Goal: Information Seeking & Learning: Learn about a topic

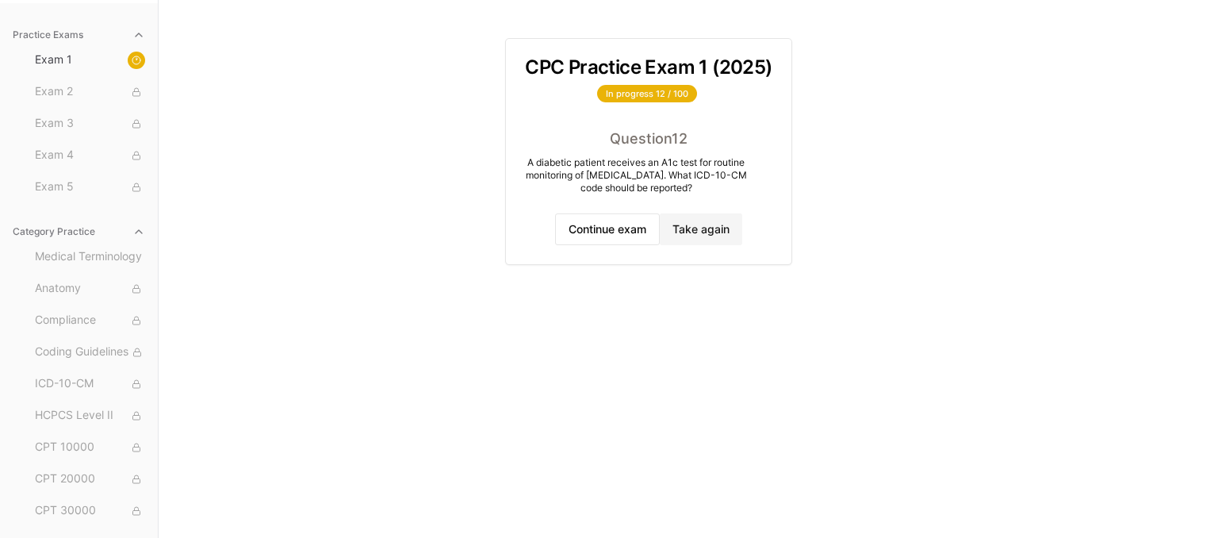
scroll to position [146, 0]
click at [613, 242] on button "Continue exam" at bounding box center [607, 229] width 105 height 32
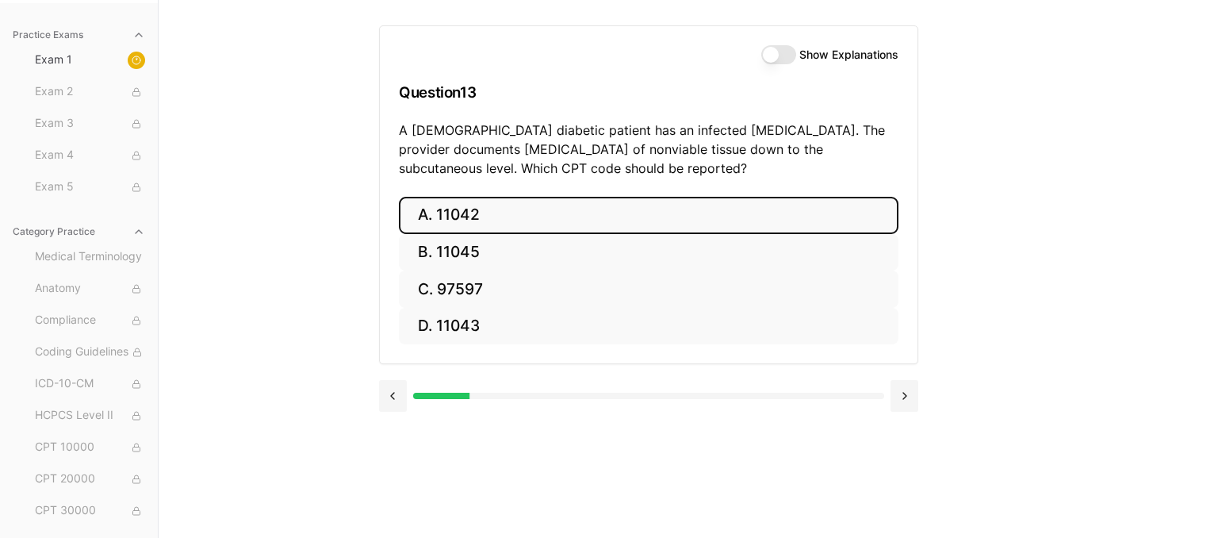
click at [498, 221] on button "A. 11042" at bounding box center [649, 215] width 500 height 37
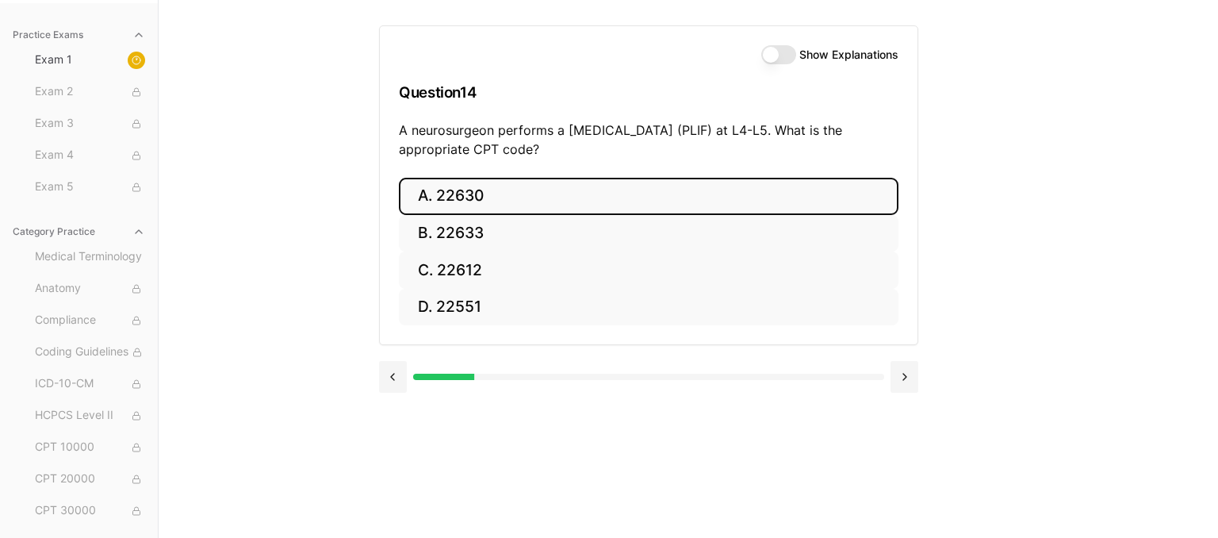
click at [449, 193] on button "A. 22630" at bounding box center [649, 196] width 500 height 37
click at [465, 195] on button "A. R91.8" at bounding box center [649, 196] width 500 height 37
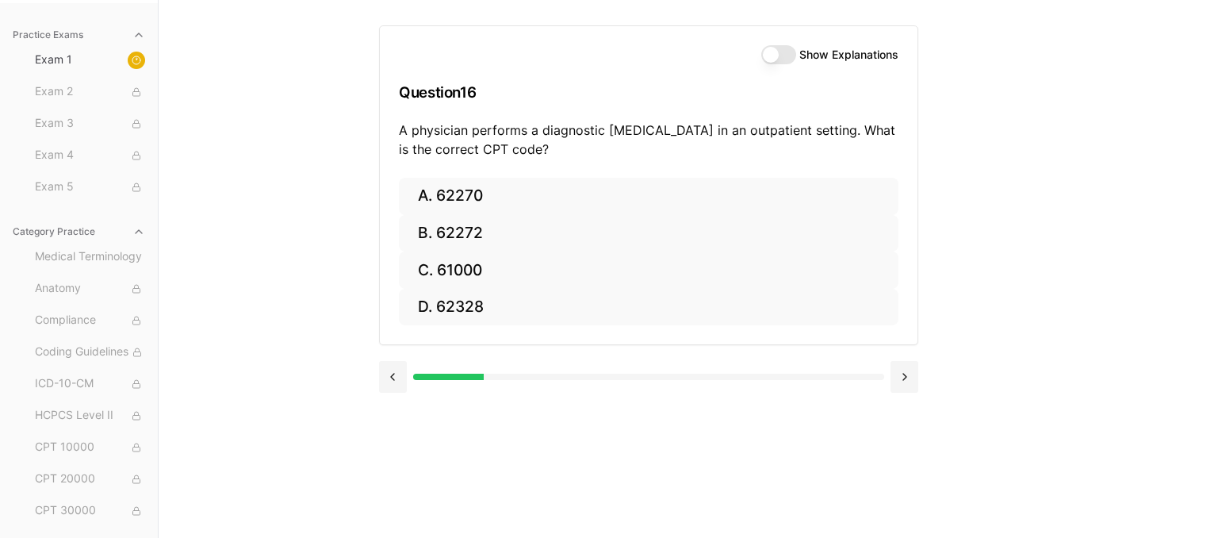
click at [579, 436] on div "Show Explanations Question 16 A physician performs a diagnostic [MEDICAL_DATA] …" at bounding box center [688, 269] width 619 height 538
click at [910, 376] on button at bounding box center [905, 377] width 28 height 32
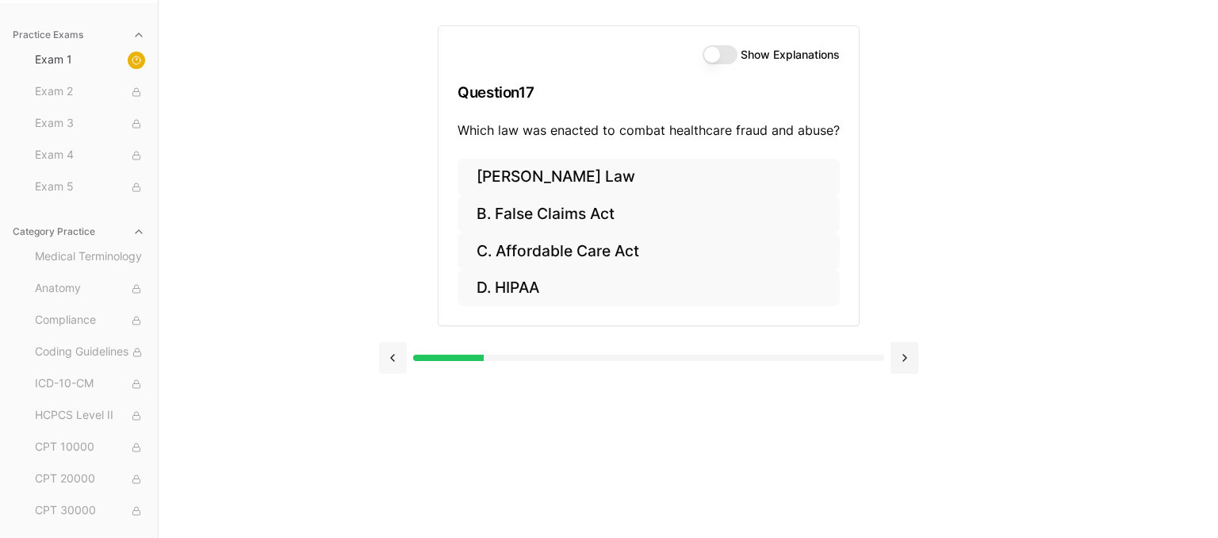
click at [395, 368] on button at bounding box center [393, 358] width 28 height 32
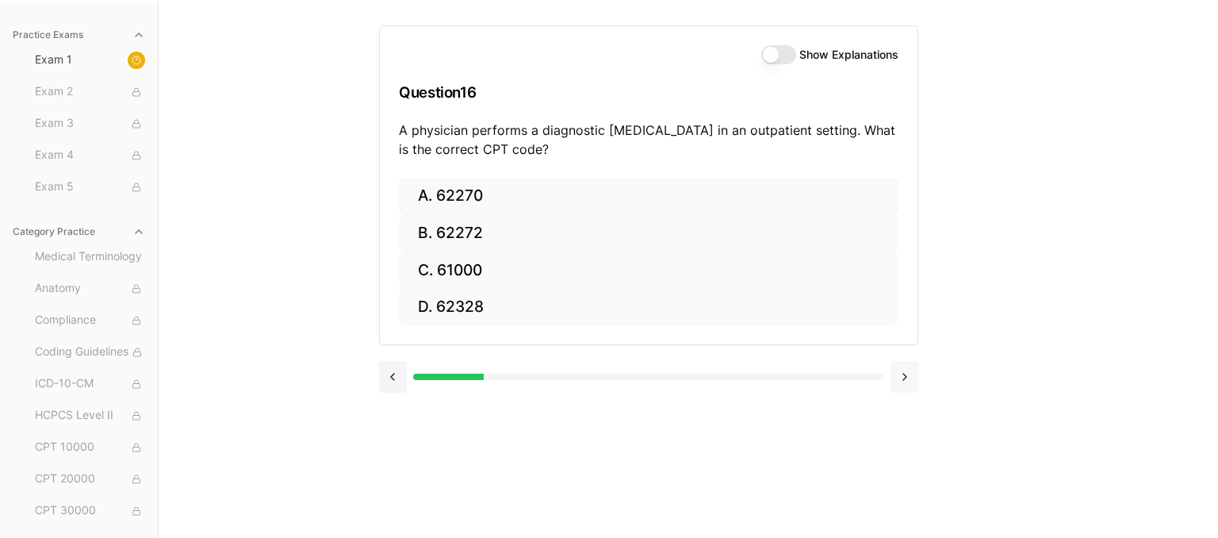
click at [914, 376] on button at bounding box center [905, 377] width 28 height 32
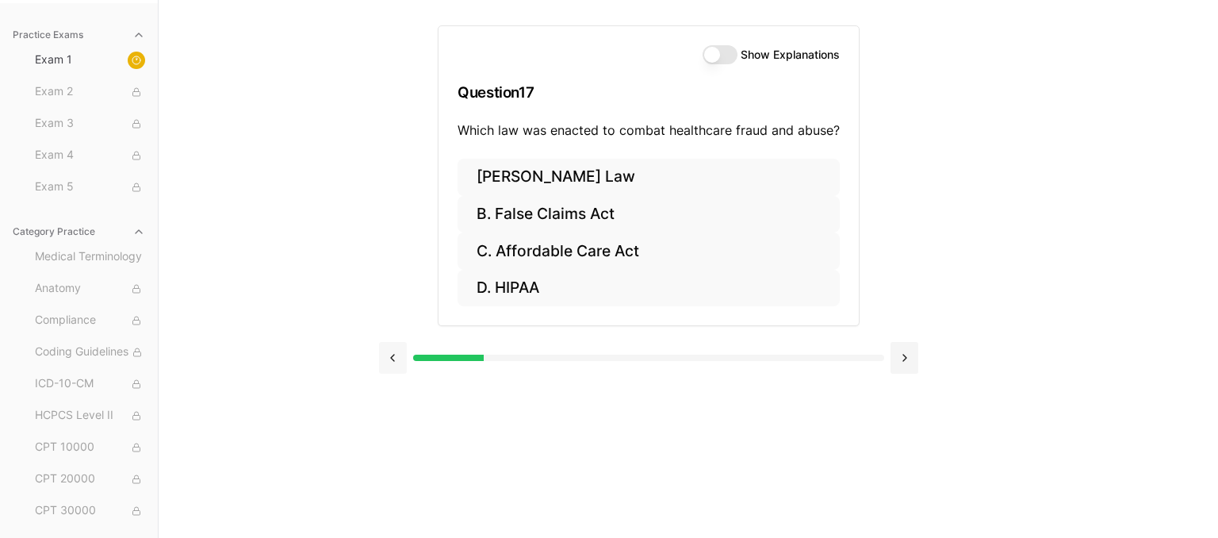
click at [386, 366] on button at bounding box center [393, 358] width 28 height 32
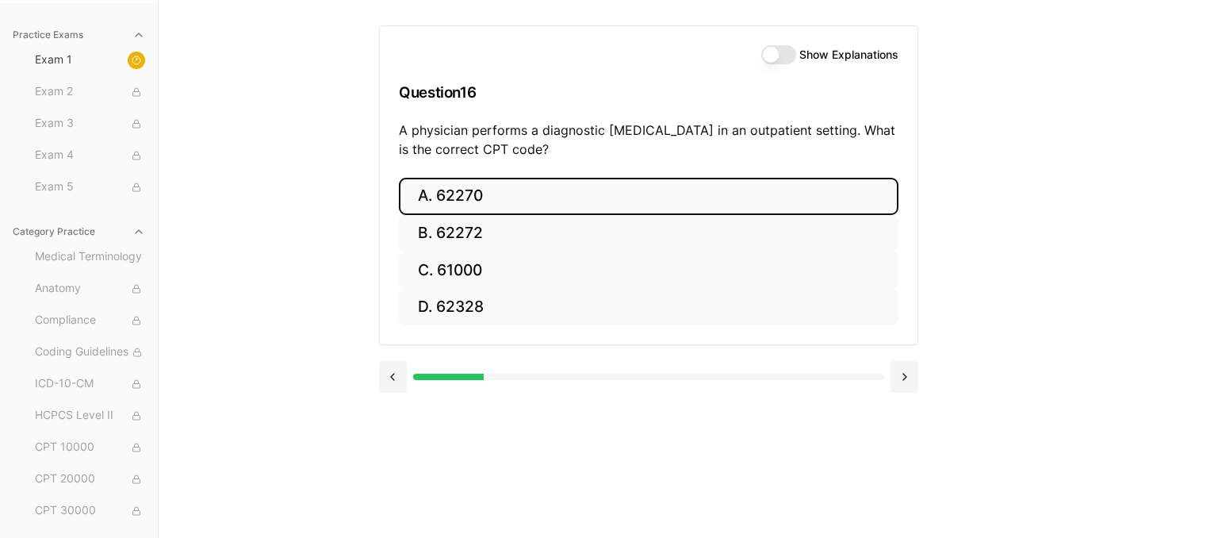
click at [532, 194] on button "A. 62270" at bounding box center [649, 196] width 500 height 37
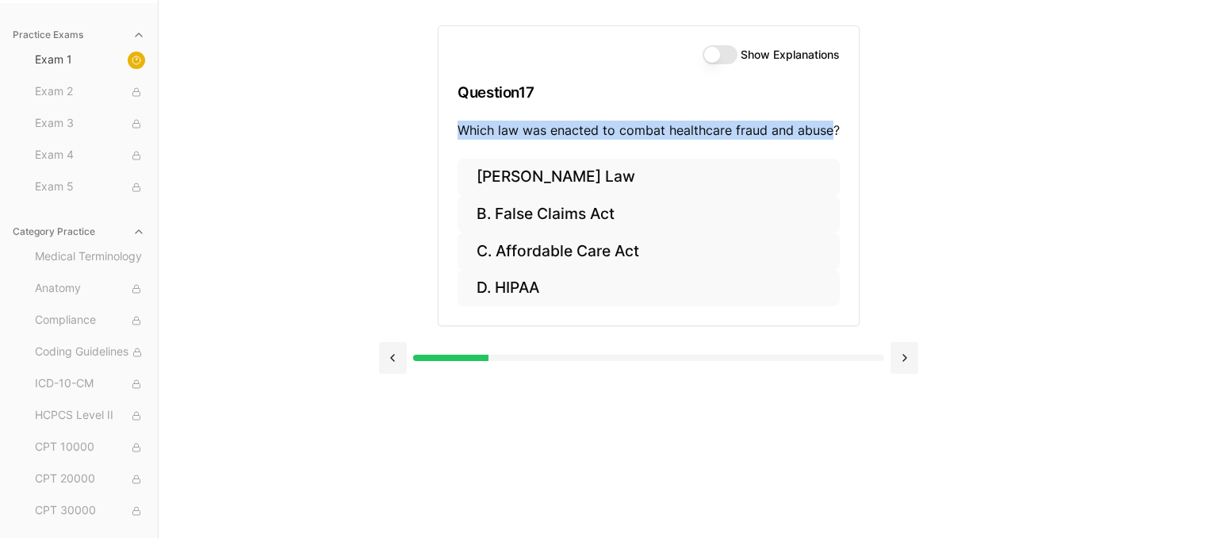
drag, startPoint x: 833, startPoint y: 128, endPoint x: 458, endPoint y: 129, distance: 374.4
click at [458, 129] on p "Which law was enacted to combat healthcare fraud and abuse?" at bounding box center [649, 130] width 382 height 19
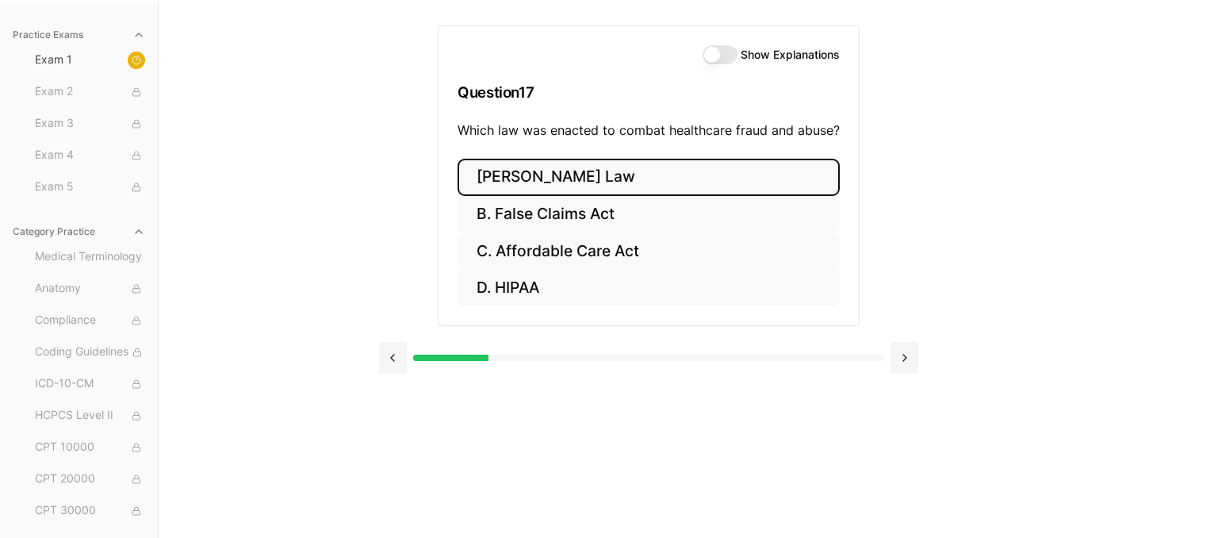
click at [611, 159] on button "[PERSON_NAME] Law" at bounding box center [649, 177] width 382 height 37
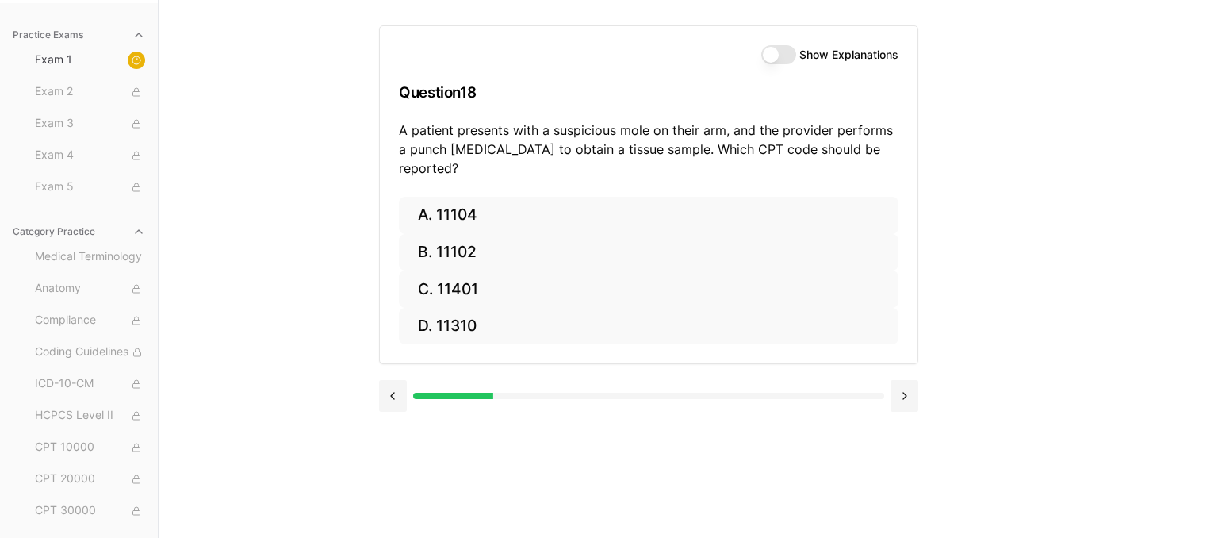
click at [641, 133] on p "A patient presents with a suspicious mole on their arm, and the provider perfor…" at bounding box center [649, 149] width 500 height 57
click at [401, 381] on button at bounding box center [393, 396] width 28 height 32
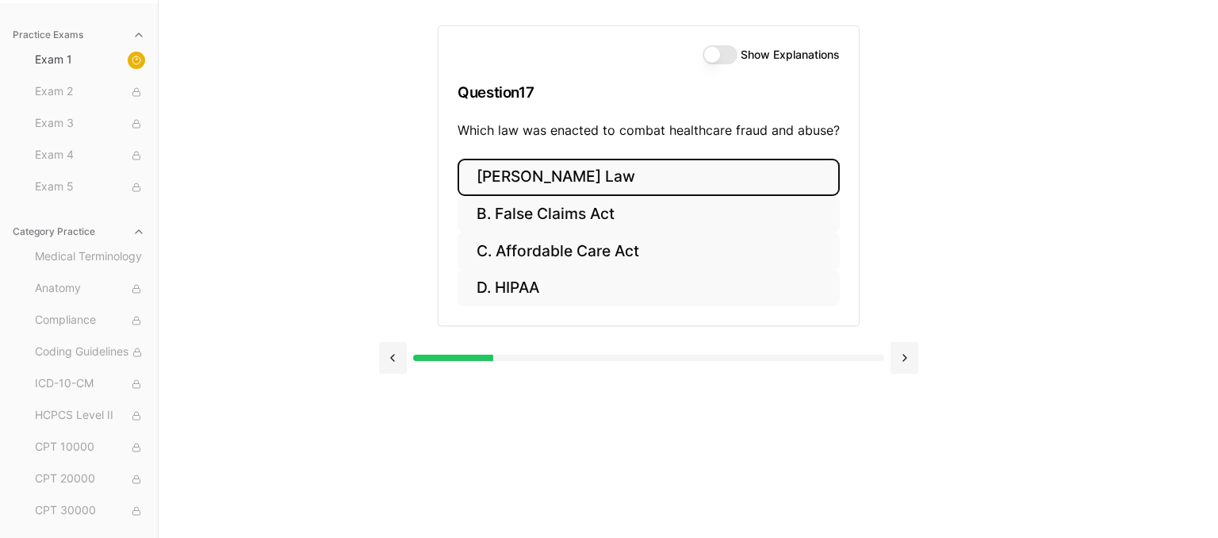
click at [540, 125] on p "Which law was enacted to combat healthcare fraud and abuse?" at bounding box center [649, 130] width 382 height 19
click at [507, 139] on p "Which law was enacted to combat healthcare fraud and abuse?" at bounding box center [649, 130] width 382 height 19
drag, startPoint x: 447, startPoint y: 133, endPoint x: 861, endPoint y: 133, distance: 414.0
click at [861, 133] on div "Show Explanations Question 17 Which law was enacted to combat healthcare fraud …" at bounding box center [648, 193] width 539 height 386
drag, startPoint x: 819, startPoint y: 117, endPoint x: 818, endPoint y: 125, distance: 8.0
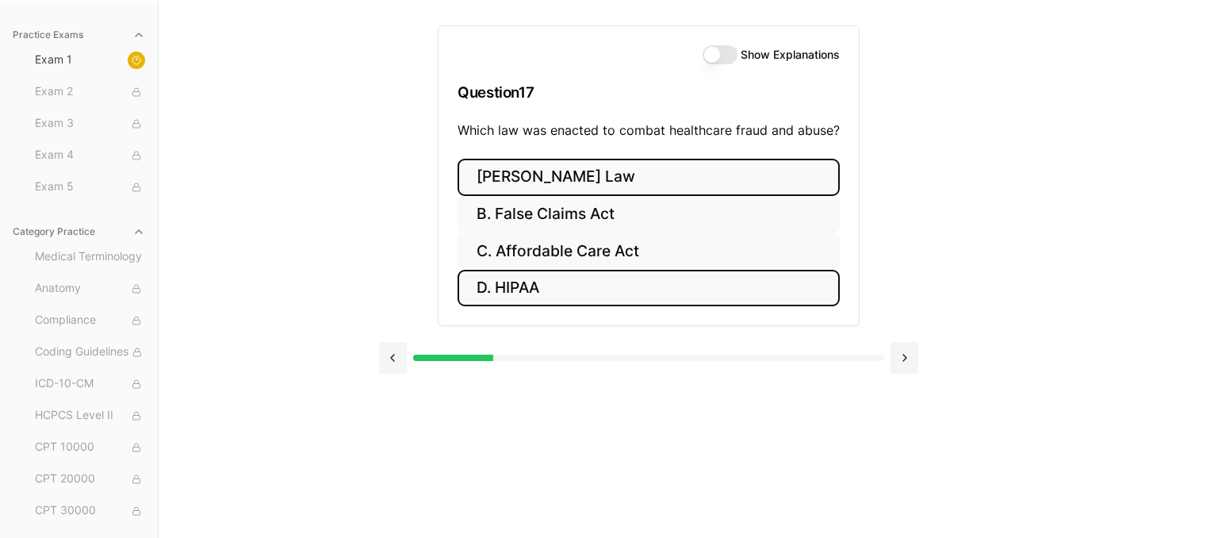
click at [573, 284] on button "D. HIPAA" at bounding box center [649, 288] width 382 height 37
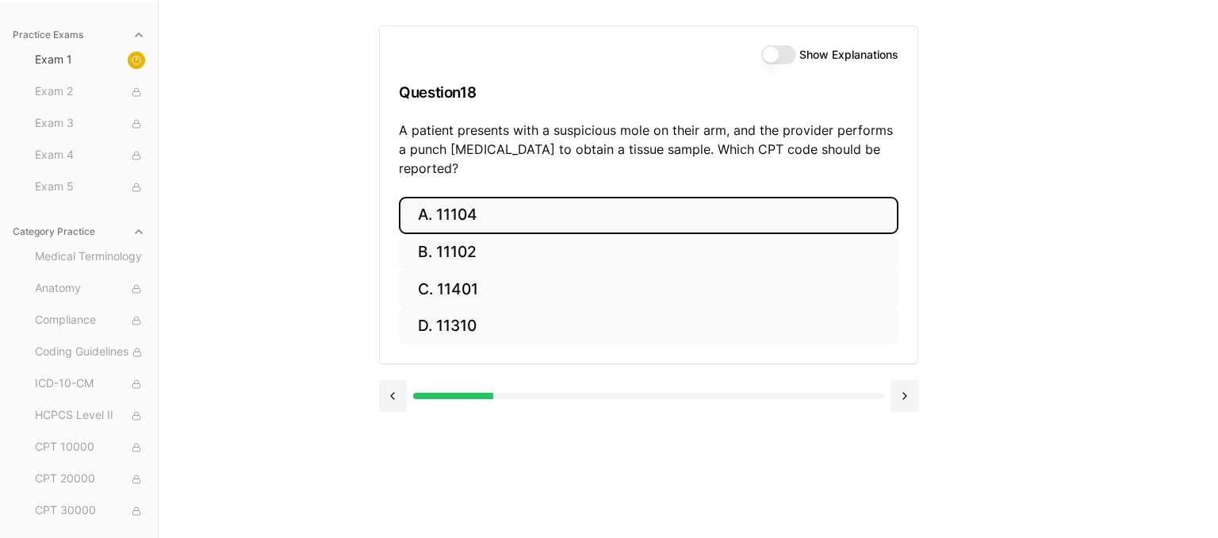
click at [585, 202] on button "A. 11104" at bounding box center [649, 215] width 500 height 37
click at [514, 222] on button "A. S52.501A" at bounding box center [649, 215] width 500 height 37
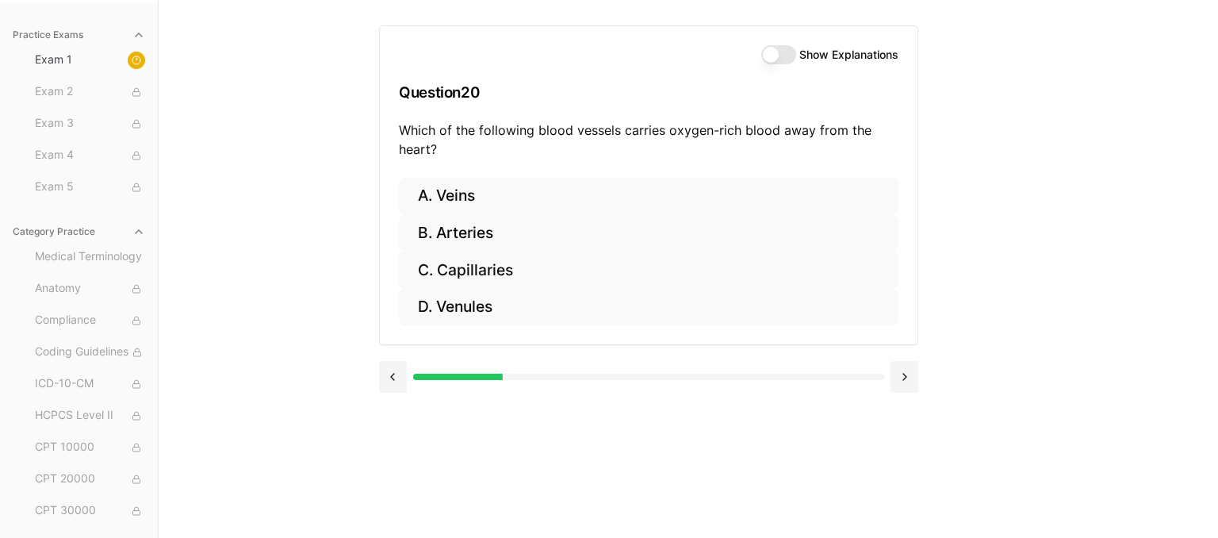
click at [1049, 157] on div "Practice Exams Exam 1 Exam 2 Exam 3 Exam 4 Exam 5 Category Practice Medical Ter…" at bounding box center [609, 269] width 1218 height 538
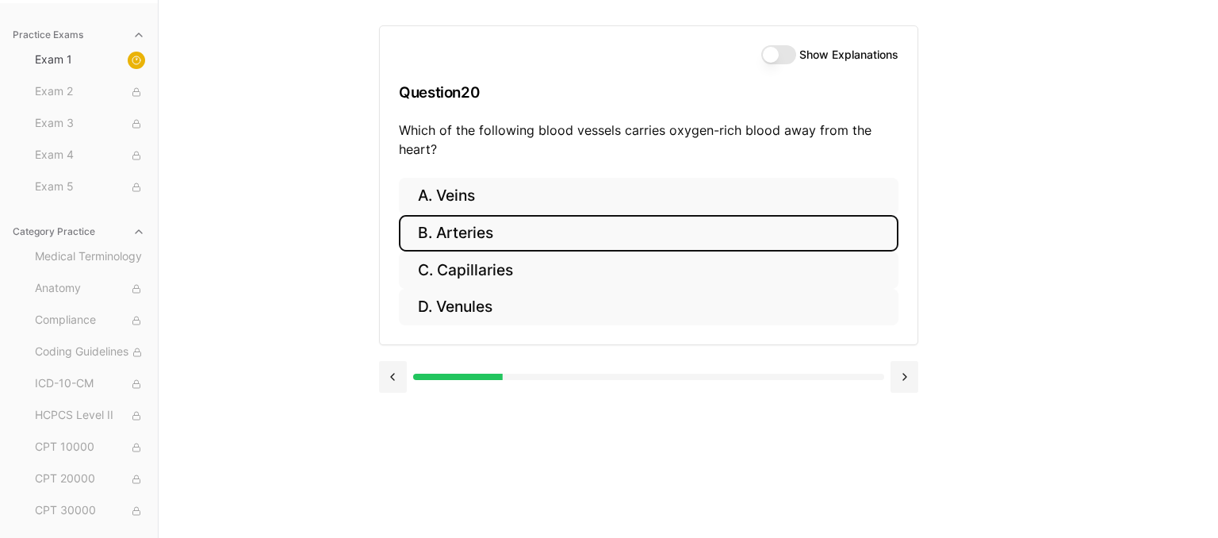
click at [474, 235] on button "B. Arteries" at bounding box center [649, 233] width 500 height 37
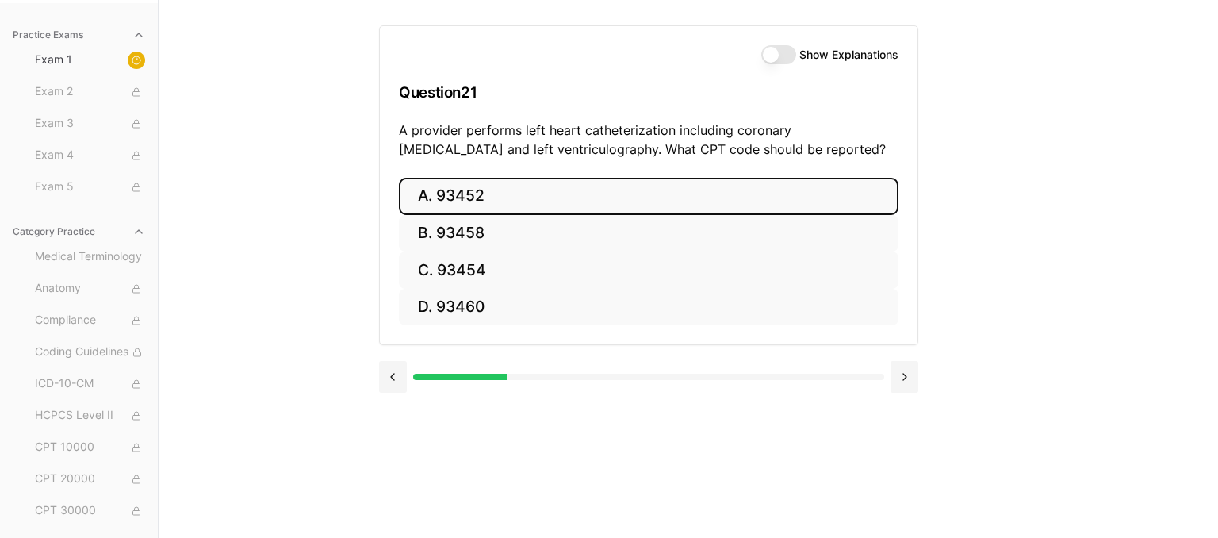
click at [478, 188] on button "A. 93452" at bounding box center [649, 196] width 500 height 37
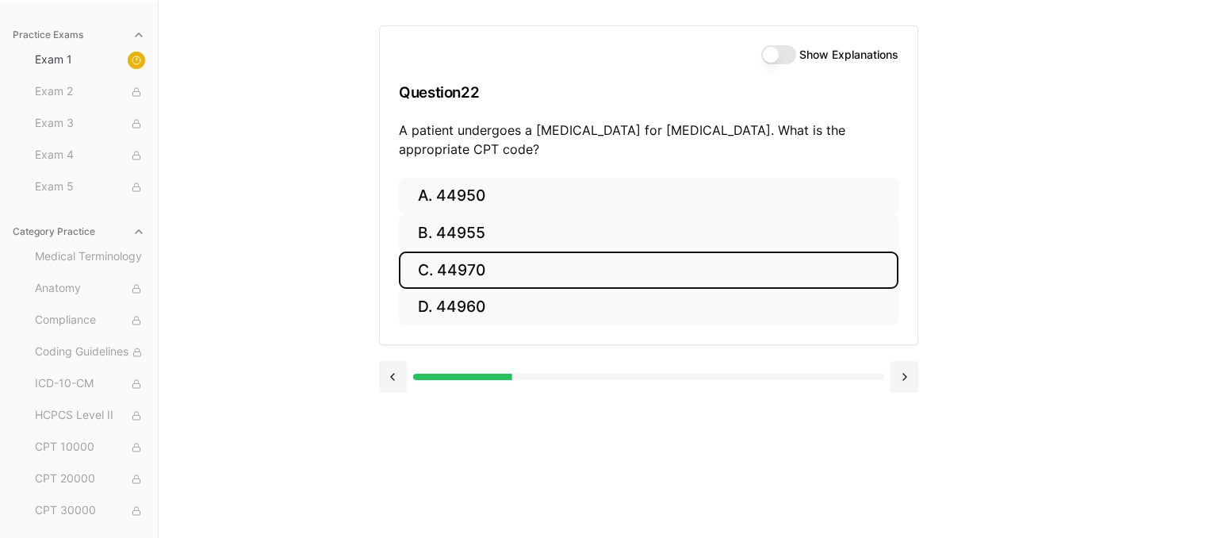
click at [550, 255] on button "C. 44970" at bounding box center [649, 269] width 500 height 37
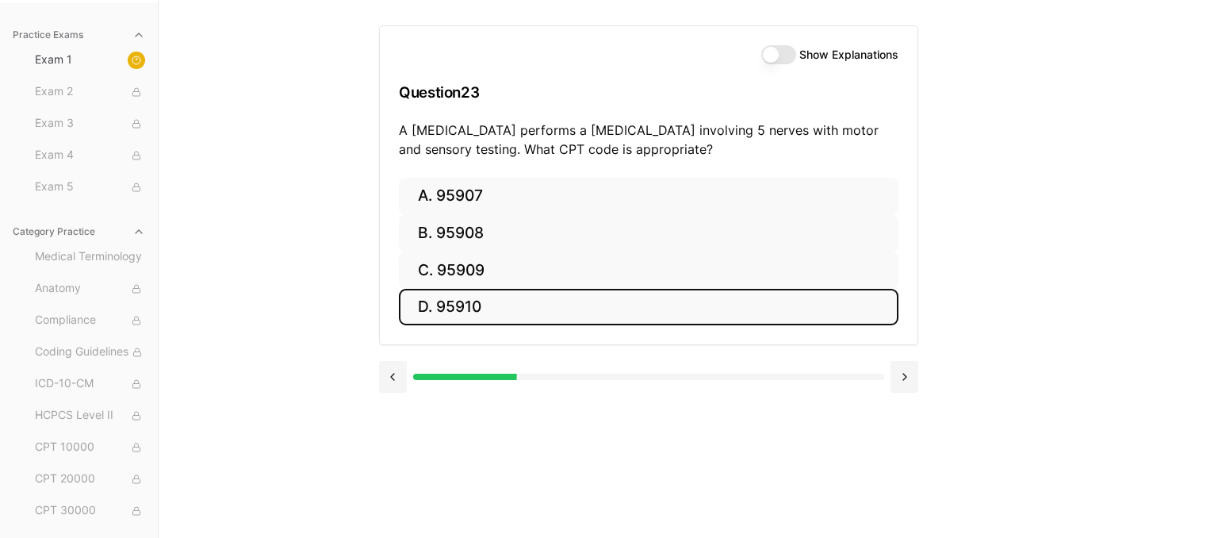
click at [582, 303] on button "D. 95910" at bounding box center [649, 307] width 500 height 37
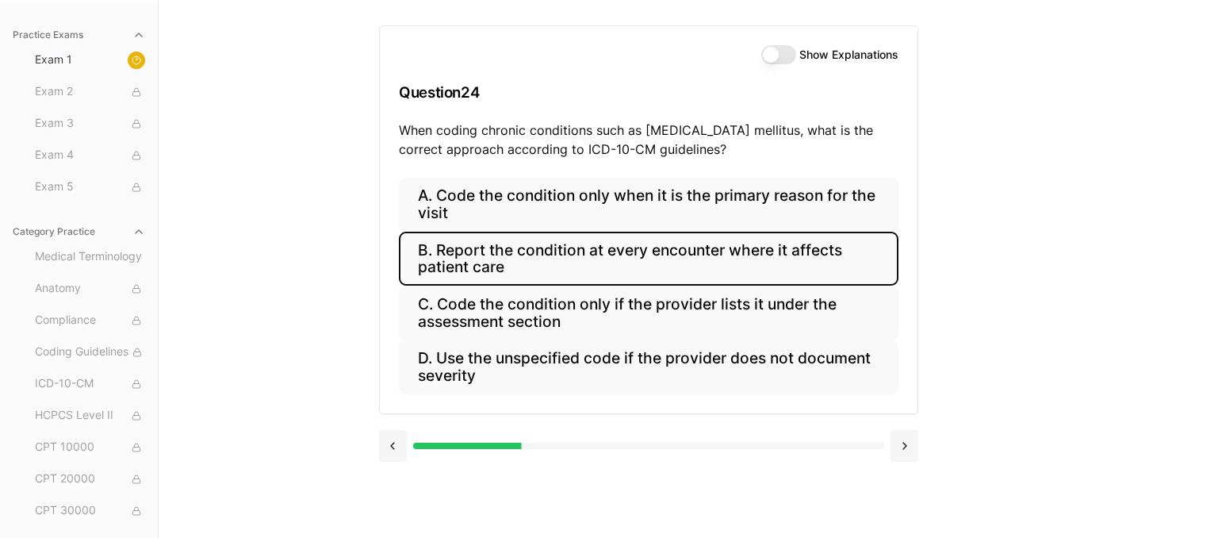
click at [769, 247] on button "B. Report the condition at every encounter where it affects patient care" at bounding box center [649, 259] width 500 height 54
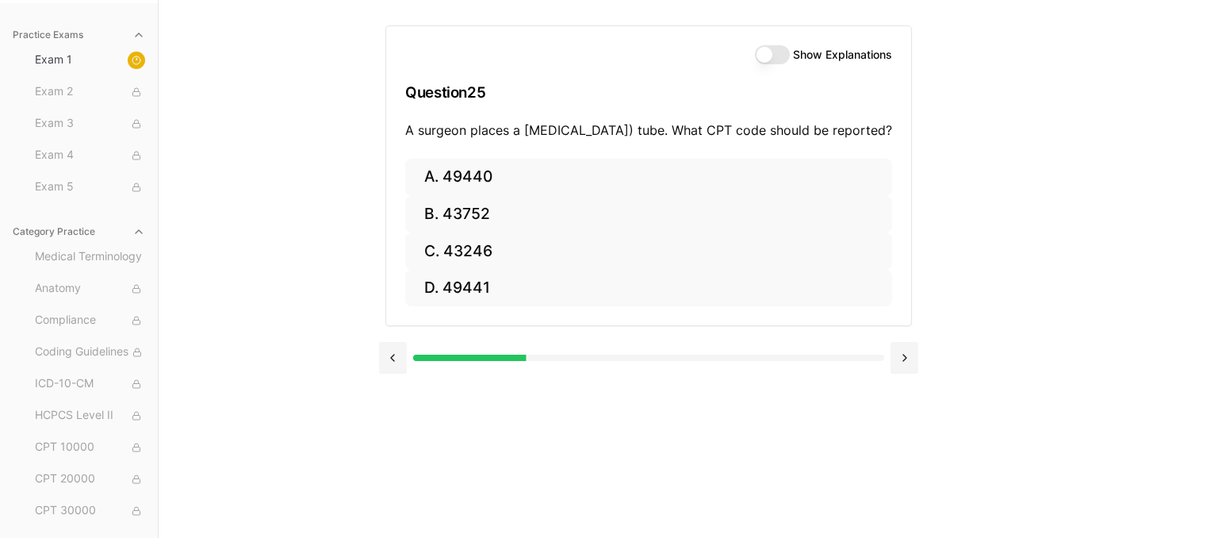
click at [1046, 318] on div "Practice Exams Exam 1 Exam 2 Exam 3 Exam 4 Exam 5 Category Practice Medical Ter…" at bounding box center [609, 269] width 1218 height 538
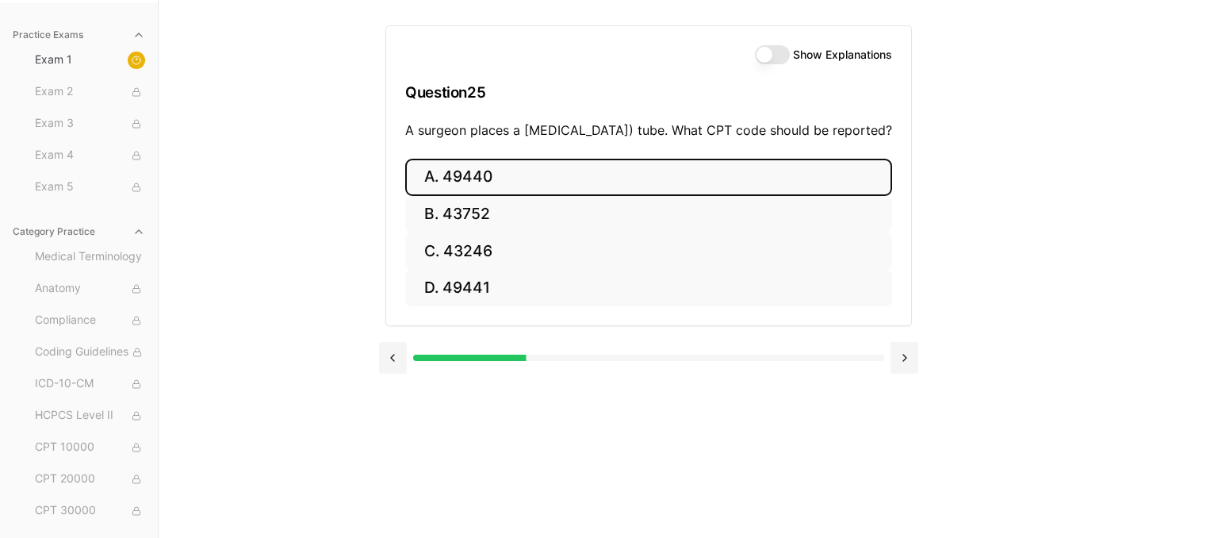
click at [674, 196] on button "A. 49440" at bounding box center [648, 177] width 487 height 37
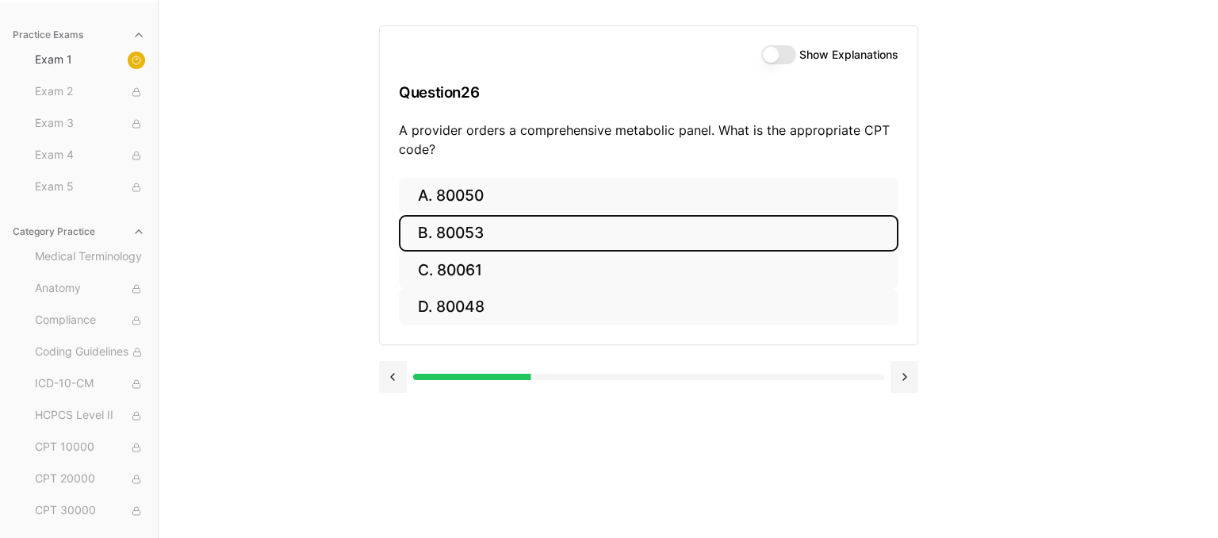
click at [566, 228] on button "B. 80053" at bounding box center [649, 233] width 500 height 37
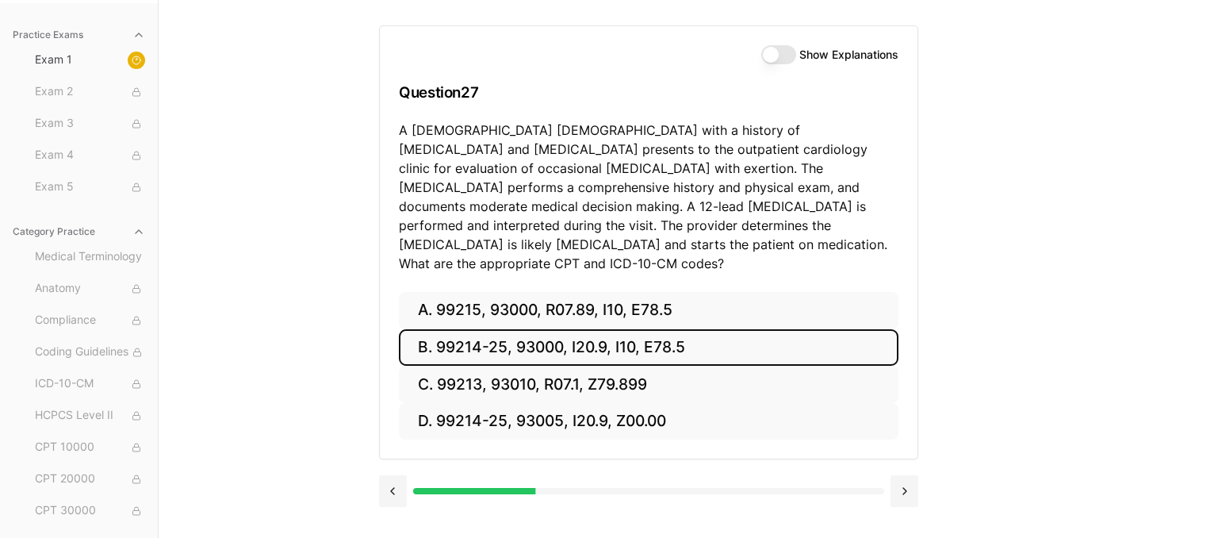
click at [568, 337] on button "B. 99214-25, 93000, I20.9, I10, E78.5" at bounding box center [649, 347] width 500 height 37
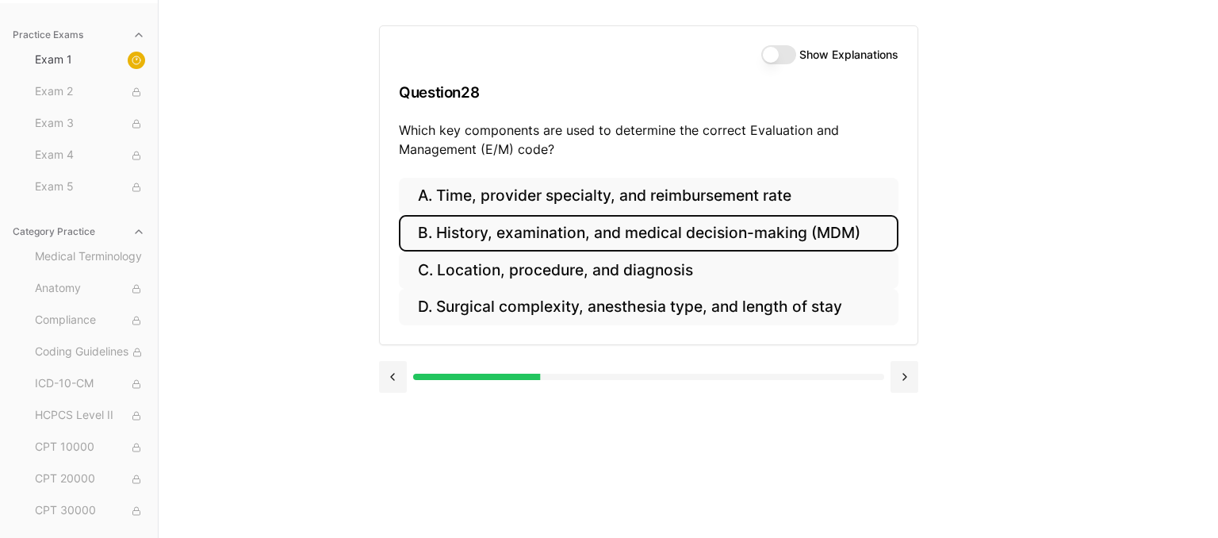
click at [617, 239] on button "B. History, examination, and medical decision-making (MDM)" at bounding box center [649, 233] width 500 height 37
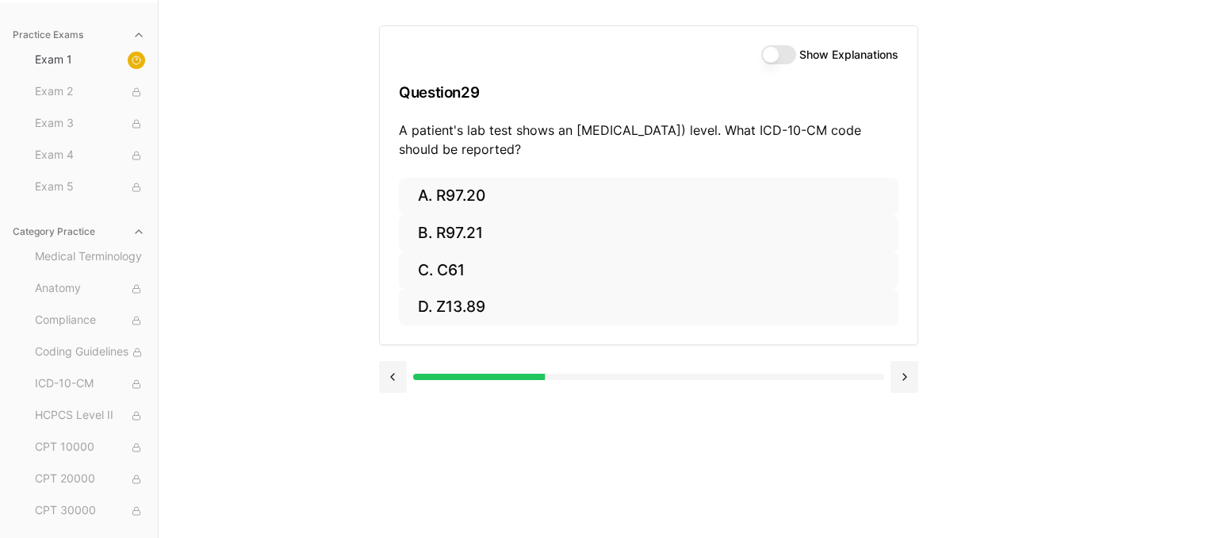
click at [784, 55] on button "Show Explanations" at bounding box center [778, 54] width 35 height 19
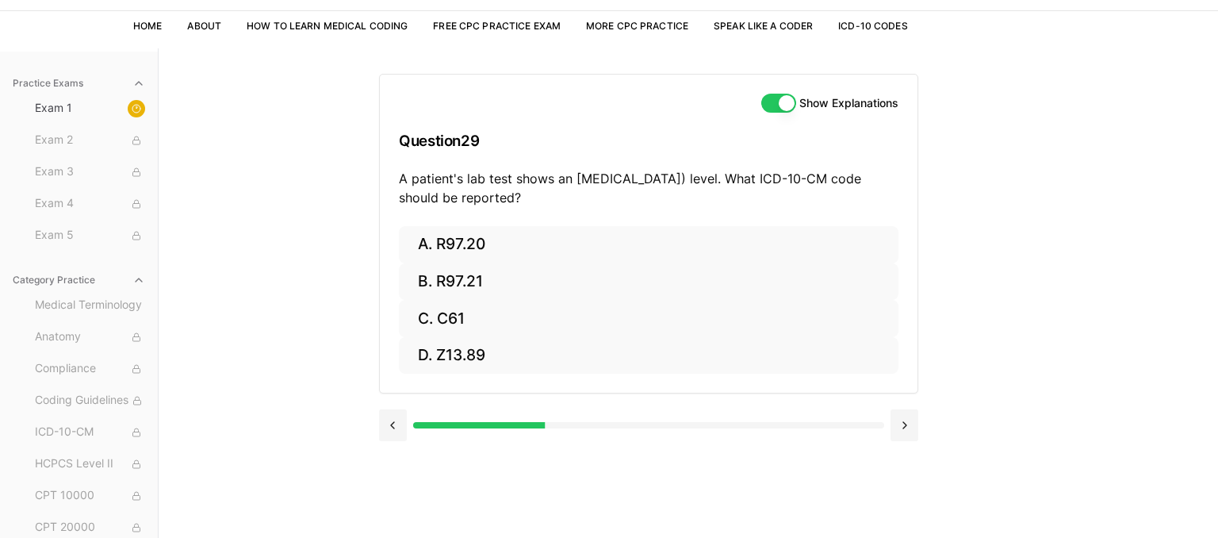
scroll to position [62, 0]
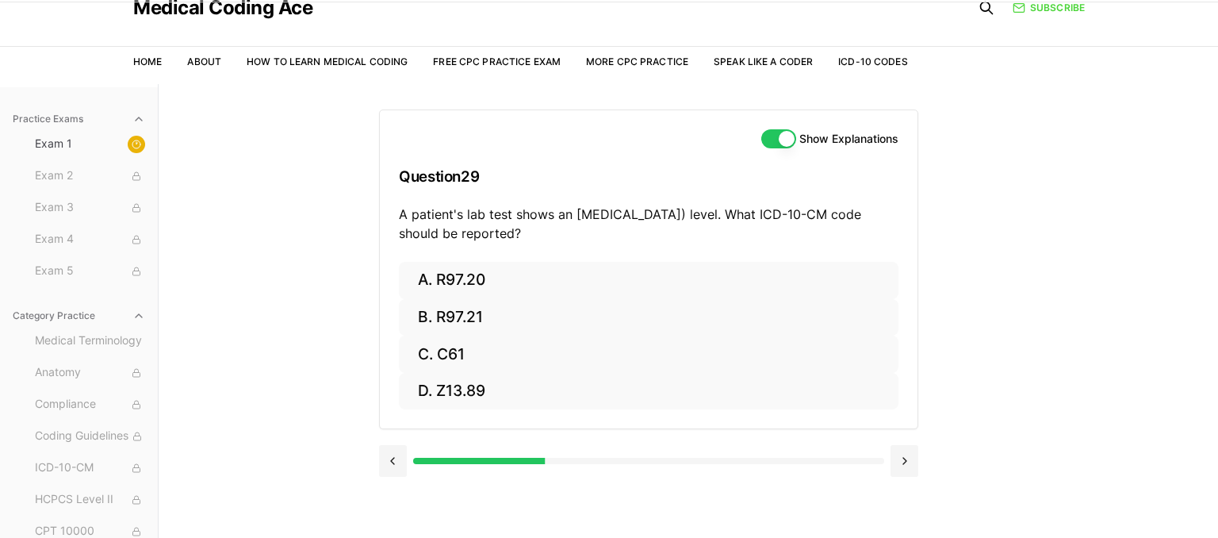
click at [770, 135] on button "Show Explanations" at bounding box center [778, 138] width 35 height 19
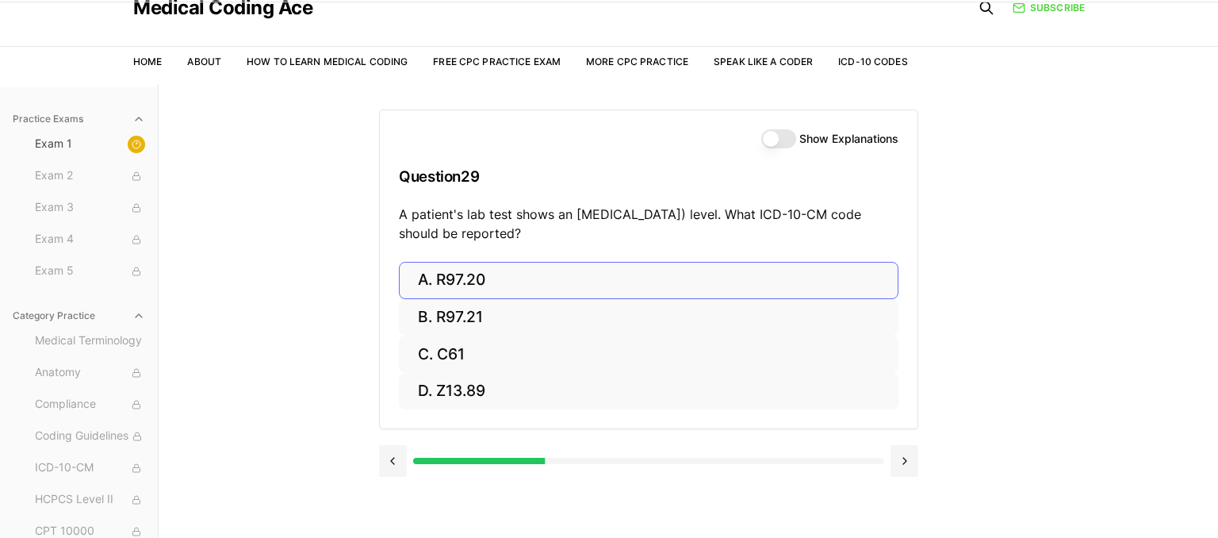
scroll to position [146, 0]
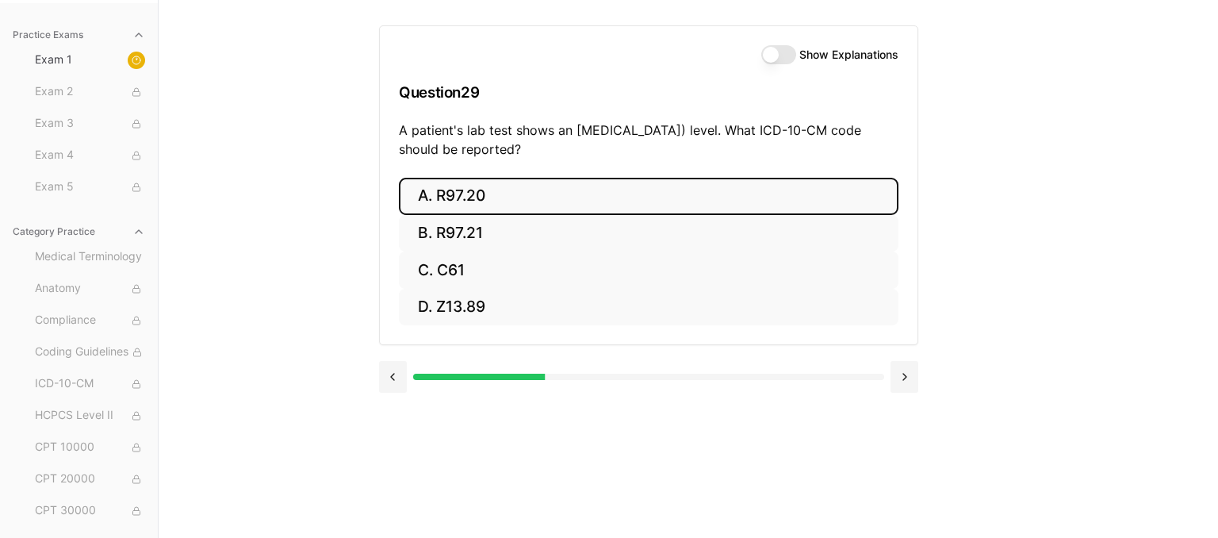
click at [444, 201] on button "A. R97.20" at bounding box center [649, 196] width 500 height 37
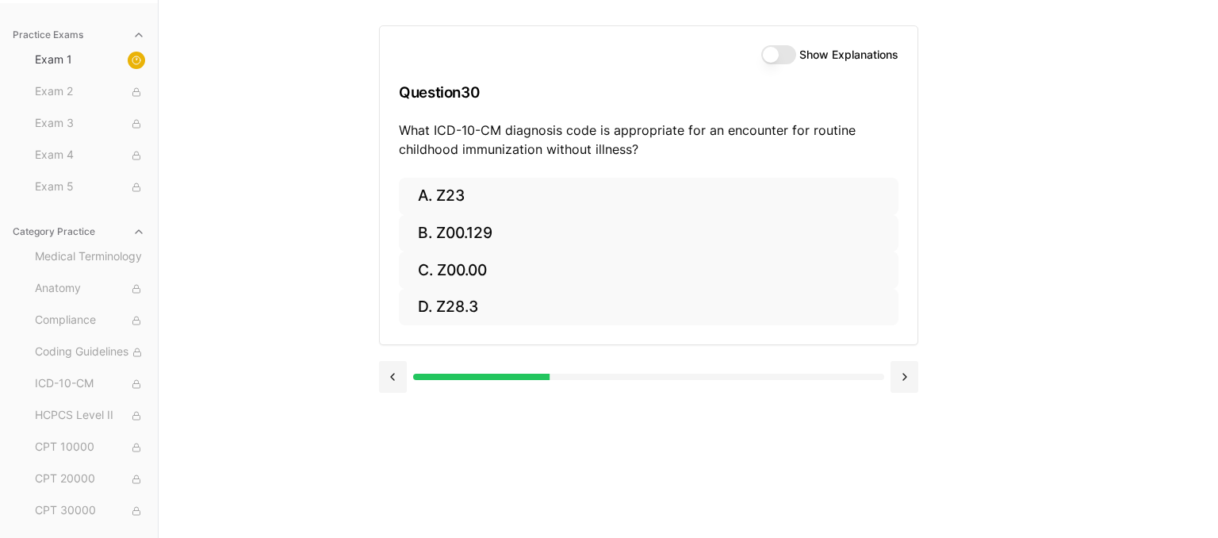
drag, startPoint x: 1160, startPoint y: 243, endPoint x: 1149, endPoint y: 205, distance: 39.9
click at [1161, 242] on div "Practice Exams Exam 1 Exam 2 Exam 3 Exam 4 Exam 5 Category Practice Medical Ter…" at bounding box center [609, 269] width 1218 height 538
